Goal: Task Accomplishment & Management: Complete application form

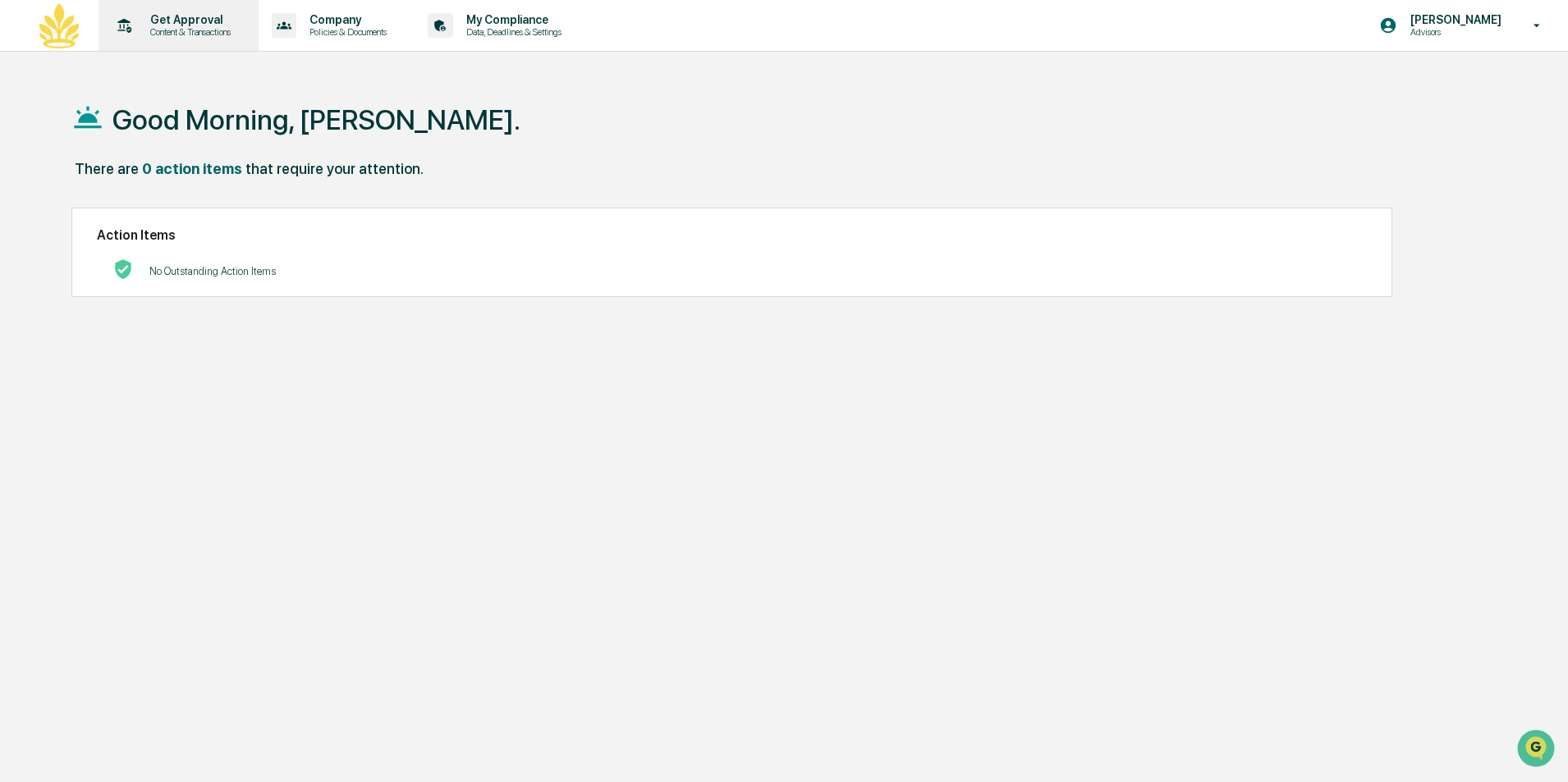
click at [187, 23] on p "Get Approval" at bounding box center [188, 20] width 102 height 13
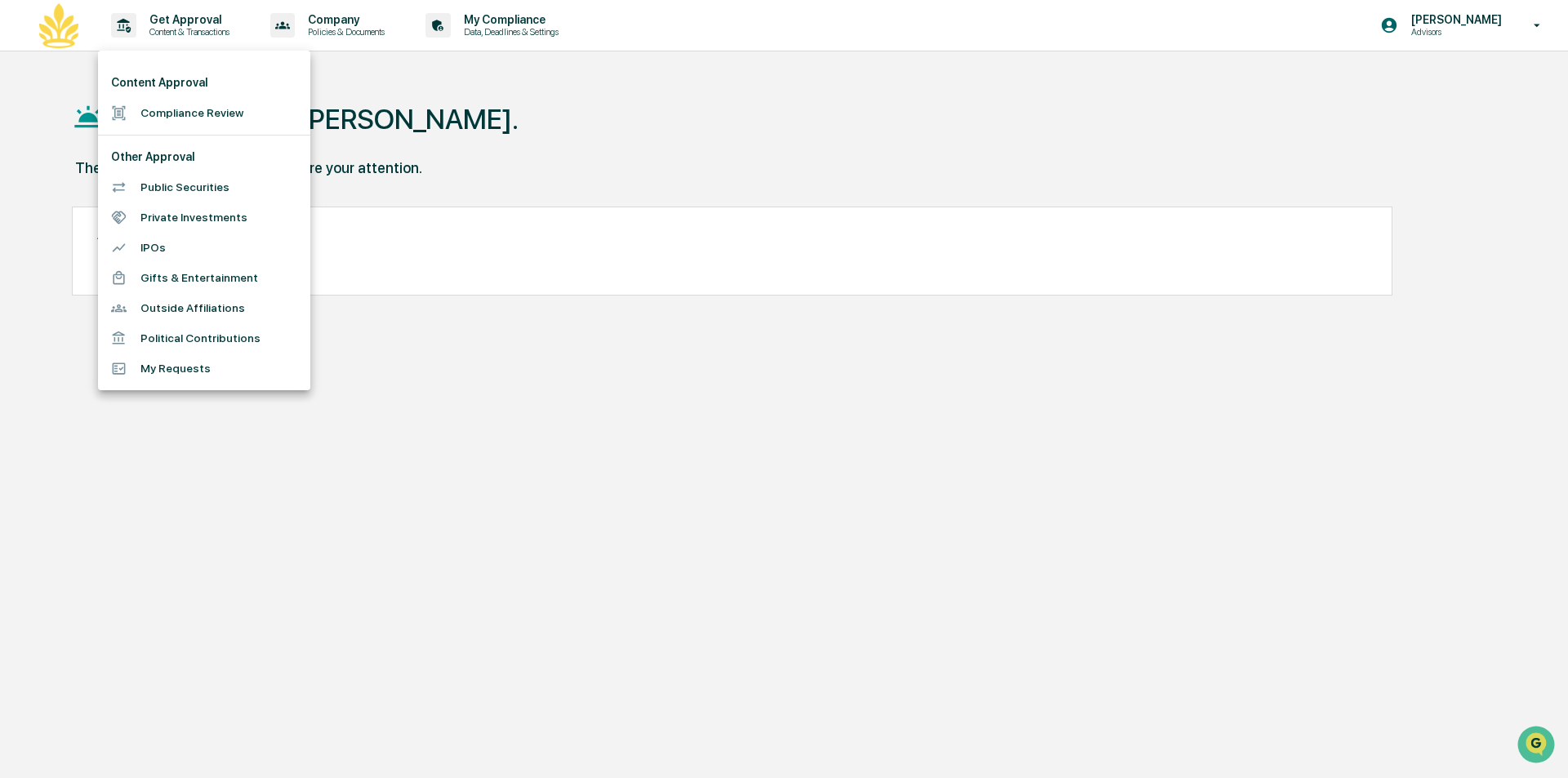
click at [182, 117] on li "Compliance Review" at bounding box center [204, 113] width 212 height 30
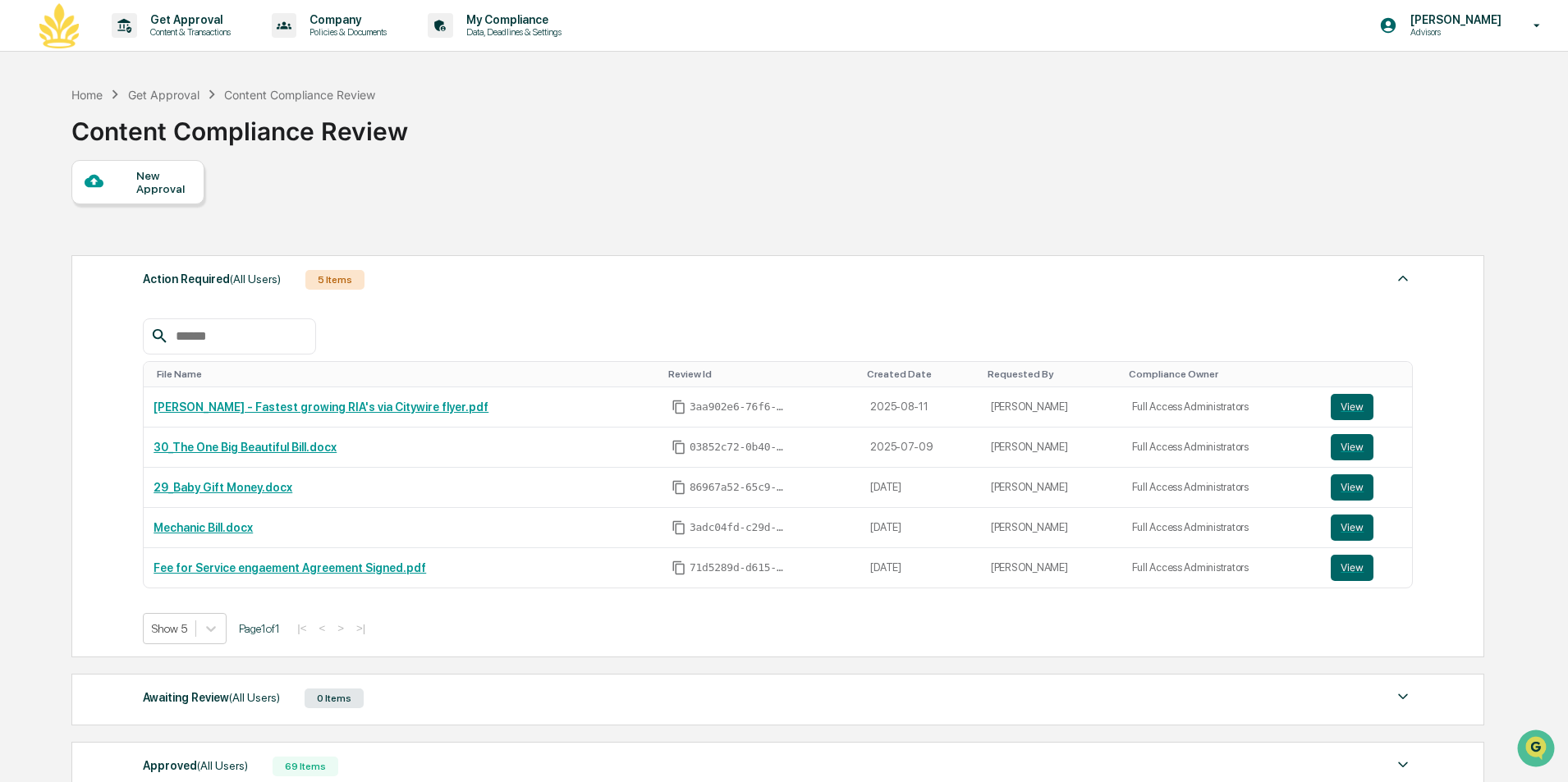
click at [146, 182] on div "New Approval" at bounding box center [164, 182] width 55 height 26
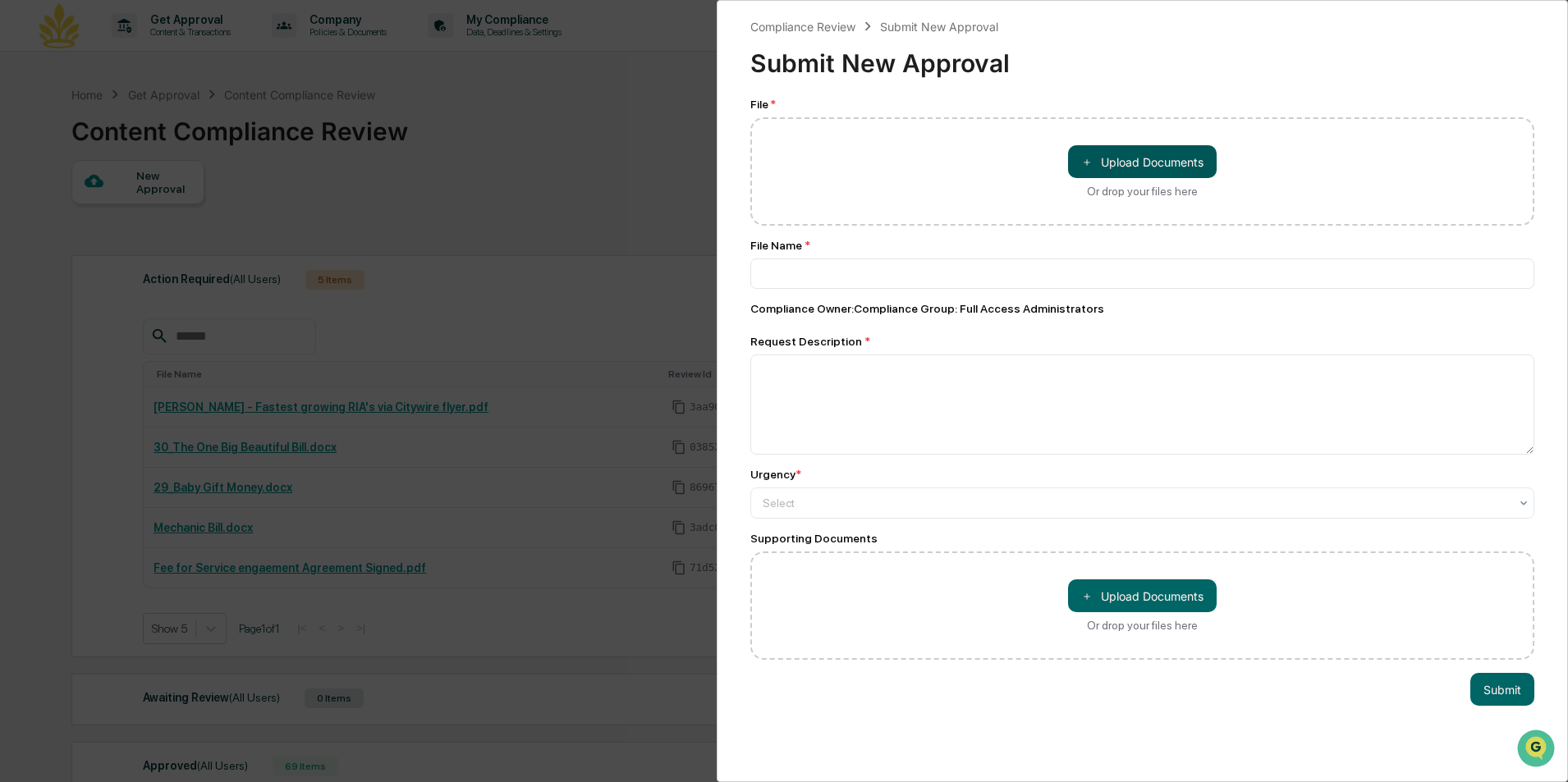
click at [1110, 169] on button "＋ Upload Documents" at bounding box center [1142, 161] width 149 height 33
type input "**********"
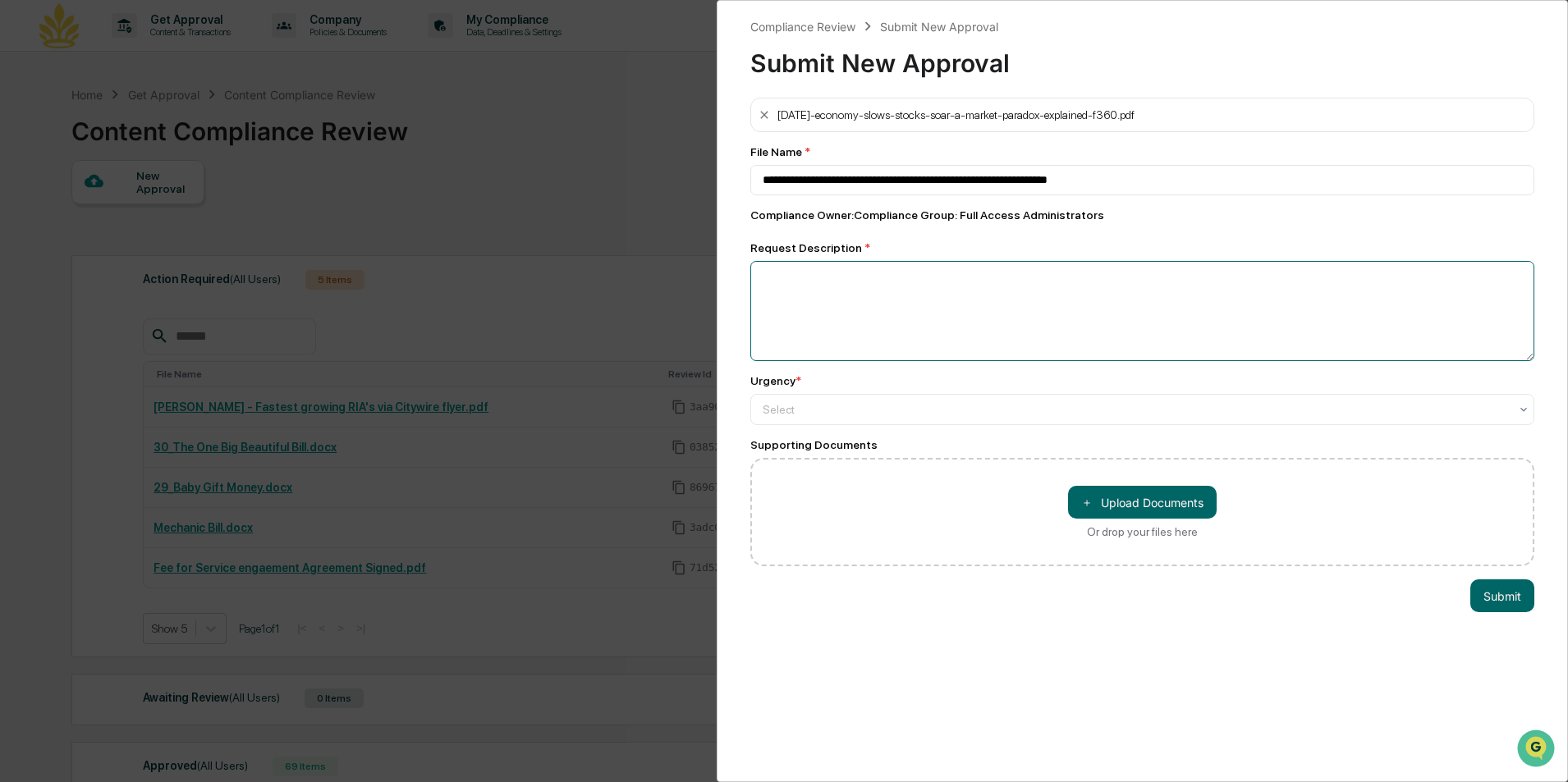
click at [770, 274] on textarea at bounding box center [1142, 311] width 784 height 100
type textarea "**********"
click at [1493, 601] on button "Submit" at bounding box center [1502, 595] width 64 height 33
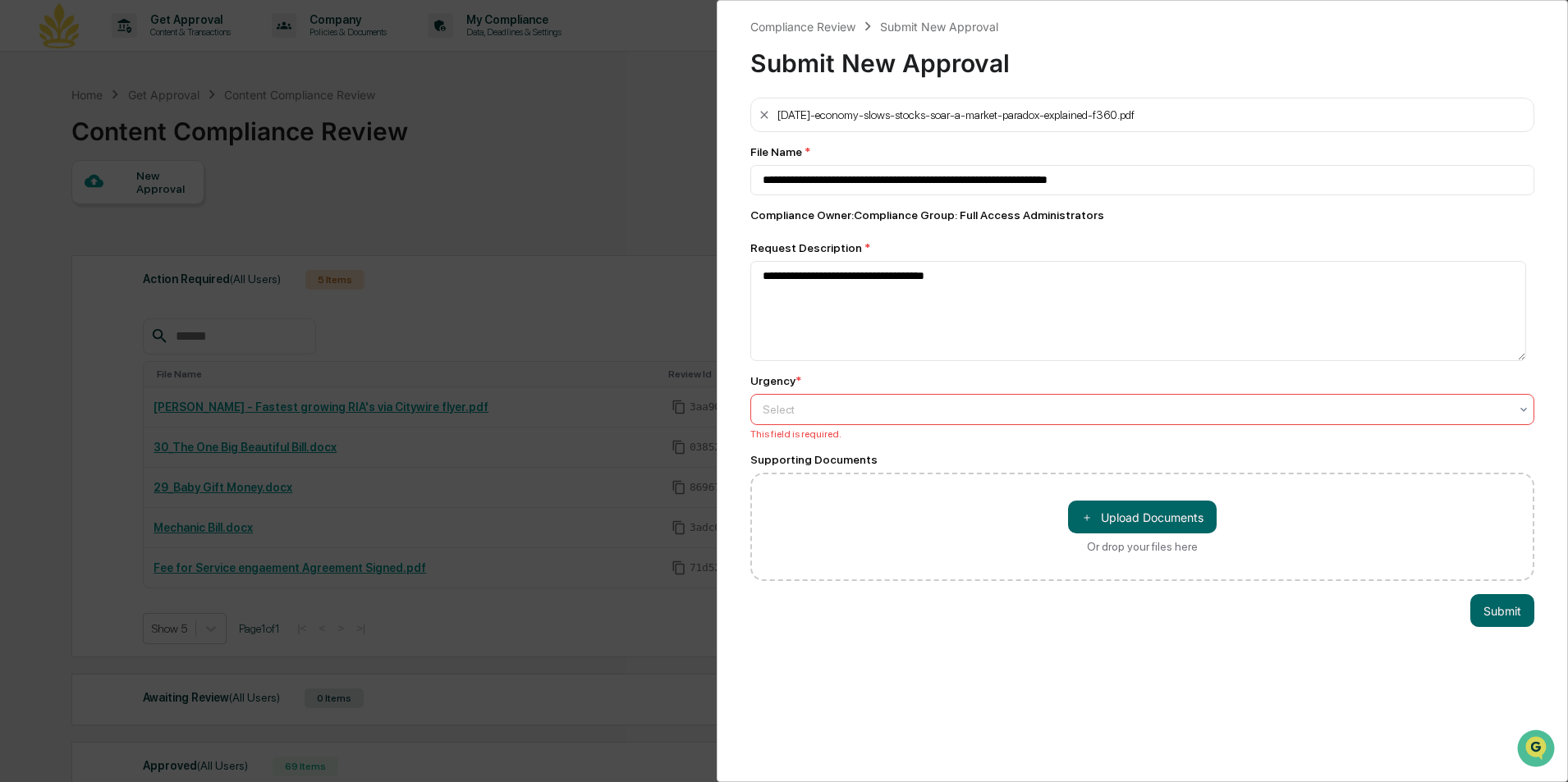
click at [766, 406] on div at bounding box center [1135, 409] width 746 height 16
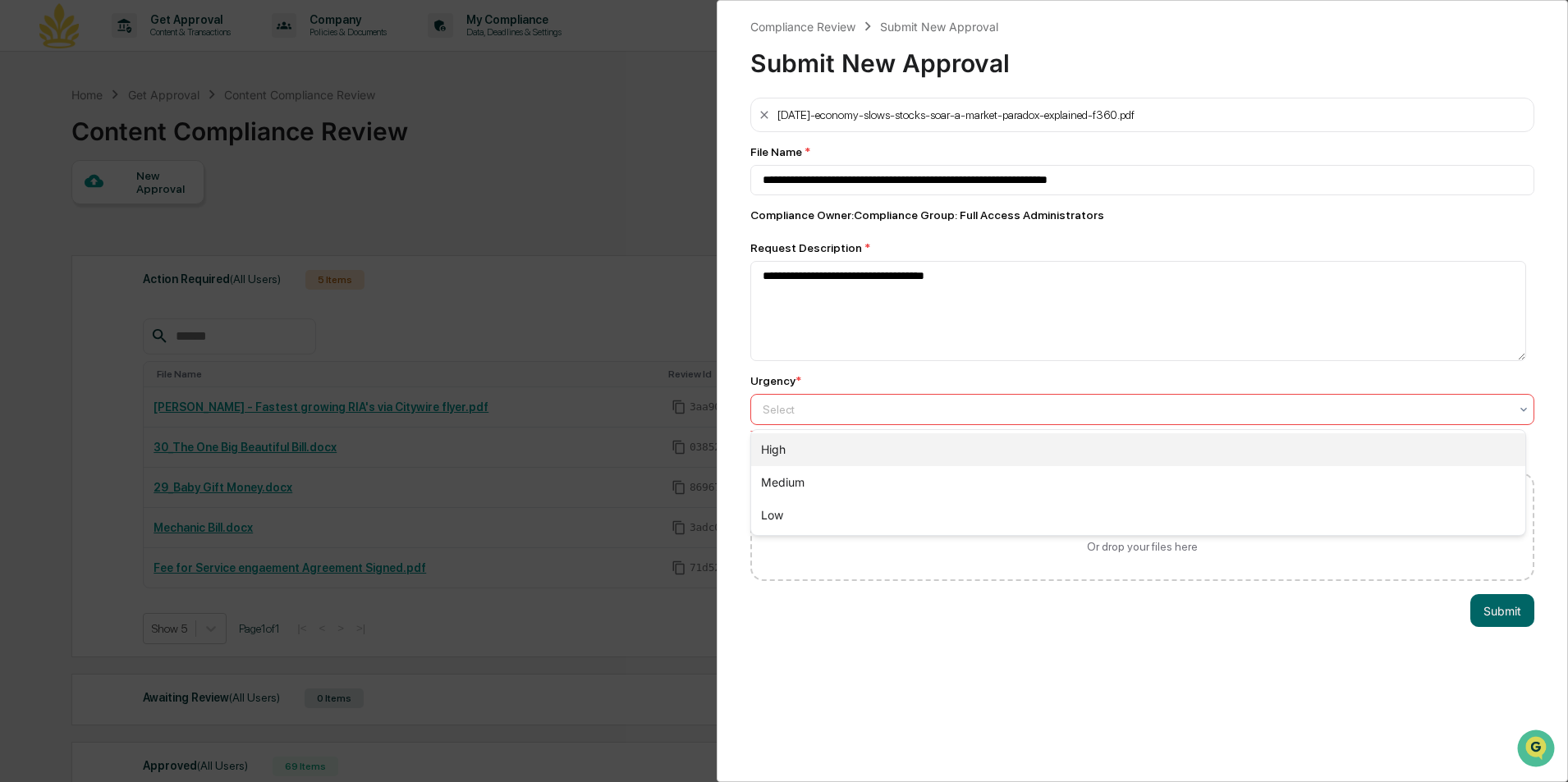
click at [760, 448] on div "High" at bounding box center [1137, 449] width 774 height 33
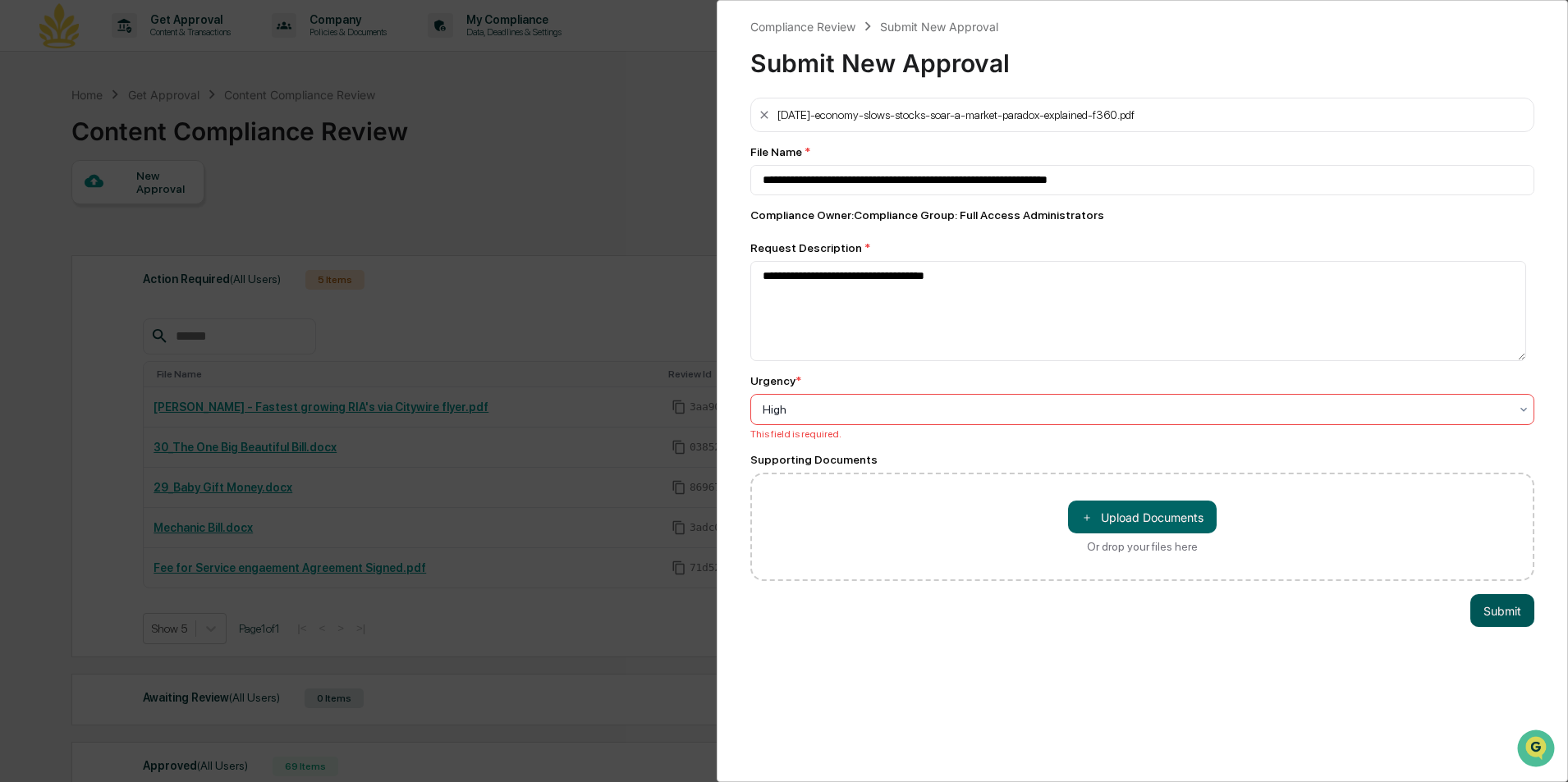
click at [1493, 611] on button "Submit" at bounding box center [1502, 611] width 64 height 33
